Goal: Task Accomplishment & Management: Complete application form

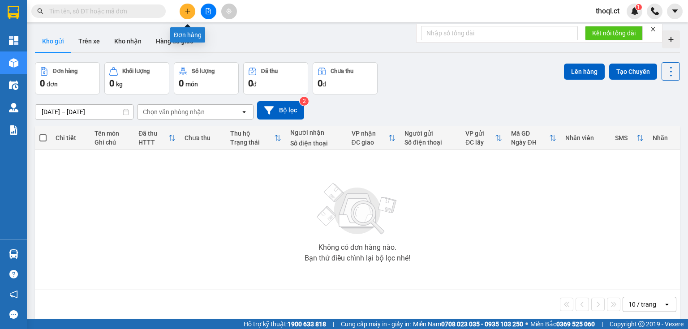
click at [188, 11] on icon "plus" at bounding box center [187, 11] width 0 height 5
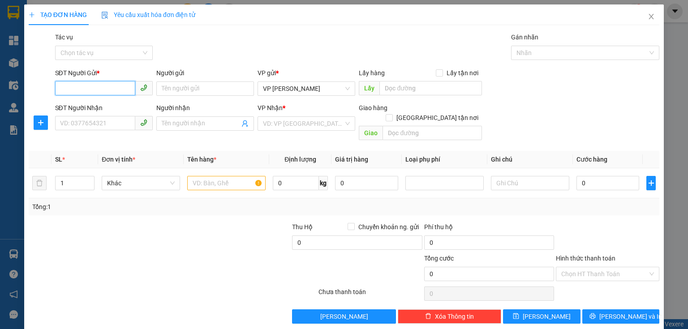
click at [108, 85] on input "SĐT Người Gửi *" at bounding box center [95, 88] width 80 height 14
type input "0359039481"
click at [104, 122] on input "SĐT Người Nhận" at bounding box center [95, 123] width 80 height 14
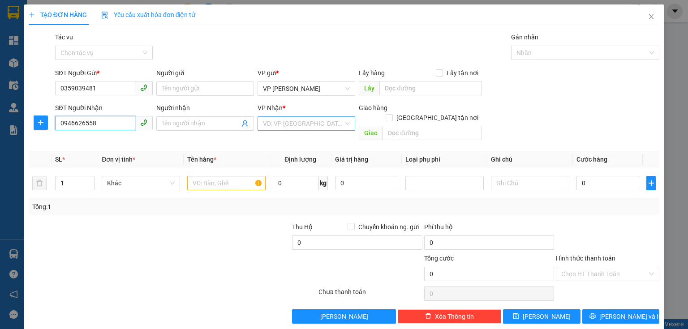
type input "0946626558"
click at [333, 122] on input "search" at bounding box center [303, 123] width 81 height 13
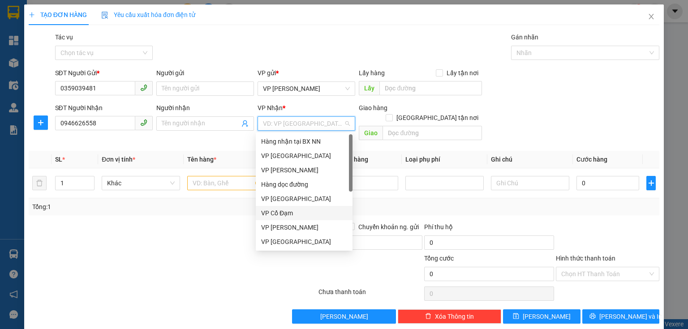
click at [292, 212] on div "VP Cổ Đạm" at bounding box center [304, 213] width 86 height 10
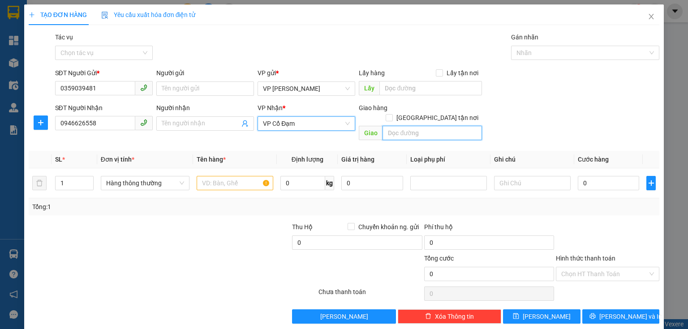
click at [410, 126] on input "text" at bounding box center [432, 133] width 99 height 14
type input "x"
type input "vp [PERSON_NAME]"
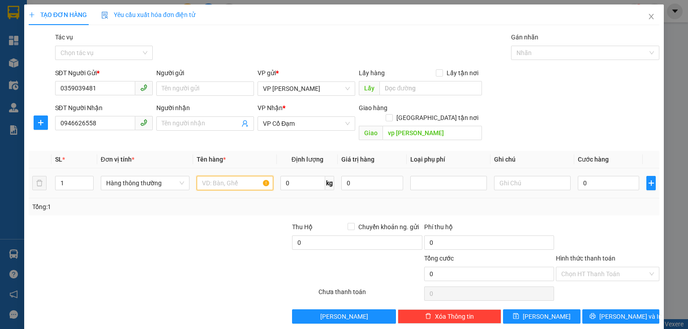
click at [234, 176] on input "text" at bounding box center [235, 183] width 77 height 14
type input "hoa quả"
click at [578, 176] on input "0" at bounding box center [608, 183] width 61 height 14
click at [578, 177] on input "0" at bounding box center [608, 183] width 61 height 14
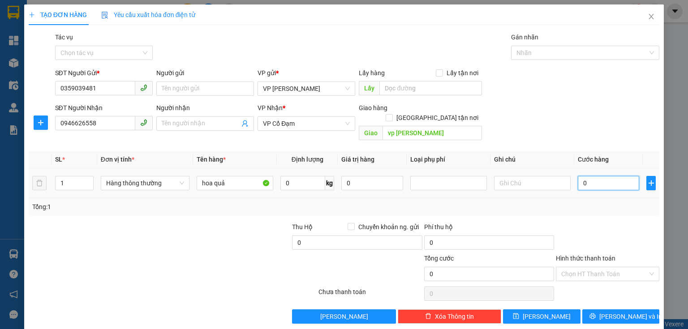
type input "50"
type input "500"
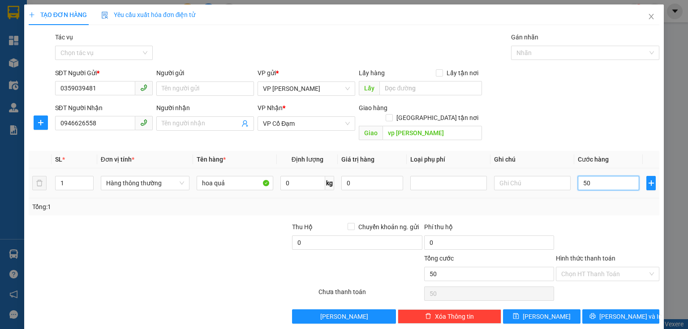
type input "500"
type input "5.000"
type input "50.000"
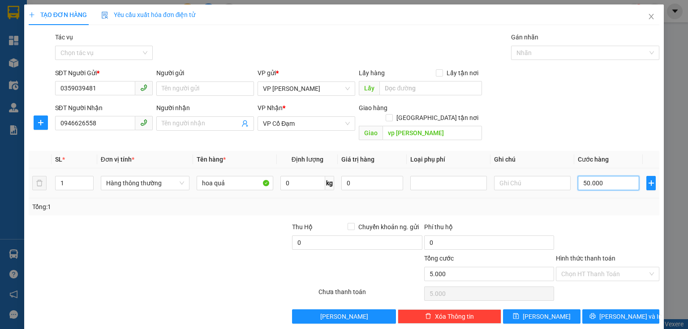
type input "50.000"
click at [607, 310] on button "[PERSON_NAME] và In" at bounding box center [621, 317] width 78 height 14
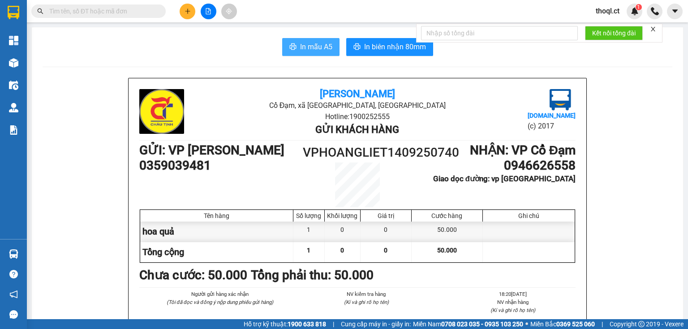
click at [312, 46] on span "In mẫu A5" at bounding box center [316, 46] width 32 height 11
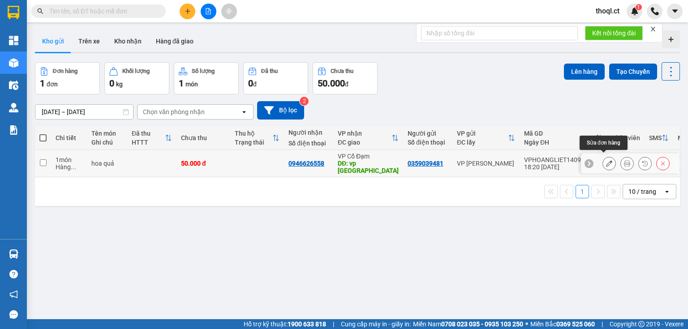
click at [606, 160] on icon at bounding box center [609, 163] width 6 height 6
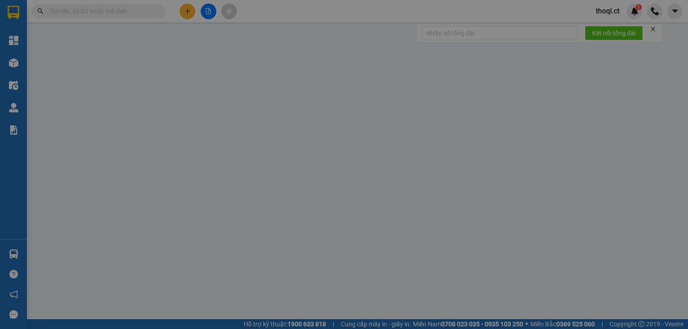
type input "0359039481"
type input "0946626558"
type input "vp [PERSON_NAME]"
type input "50.000"
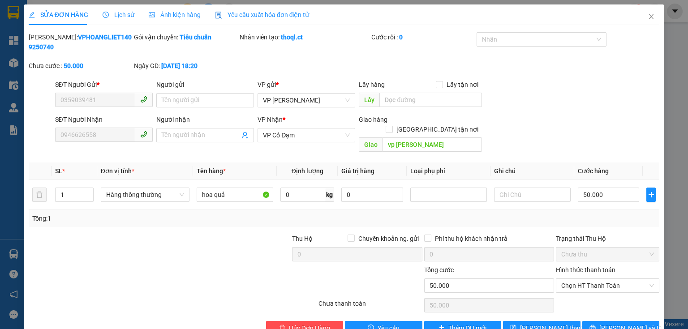
click at [639, 248] on span "Chưa thu" at bounding box center [607, 254] width 93 height 13
click at [638, 279] on span "Chọn HT Thanh Toán" at bounding box center [607, 285] width 93 height 13
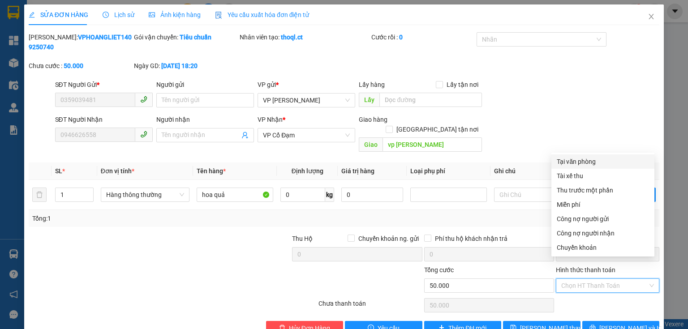
click at [596, 160] on div "Tại văn phòng" at bounding box center [603, 162] width 92 height 10
type input "0"
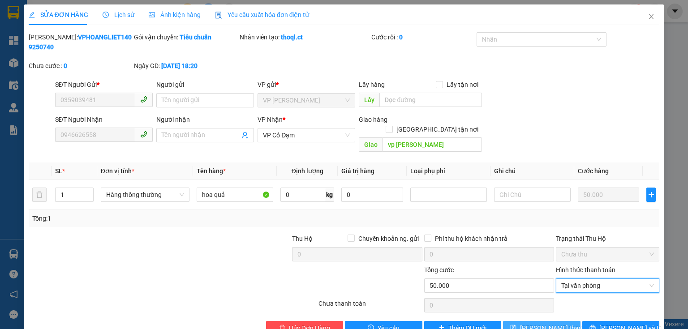
click at [551, 324] on span "[PERSON_NAME] thay đổi" at bounding box center [556, 329] width 72 height 10
